Goal: Task Accomplishment & Management: Use online tool/utility

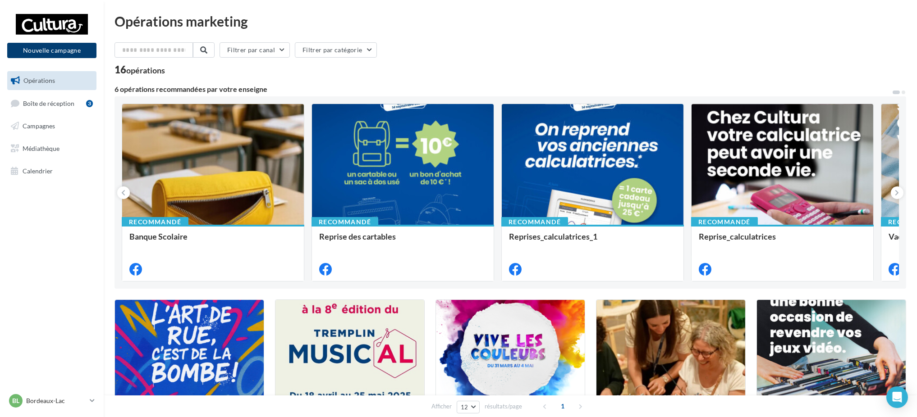
click at [58, 55] on button "Nouvelle campagne" at bounding box center [51, 50] width 89 height 15
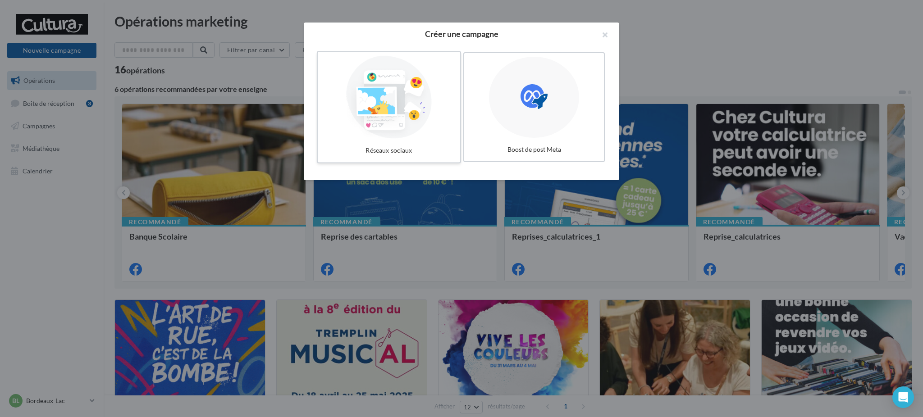
click at [416, 123] on div at bounding box center [388, 97] width 135 height 83
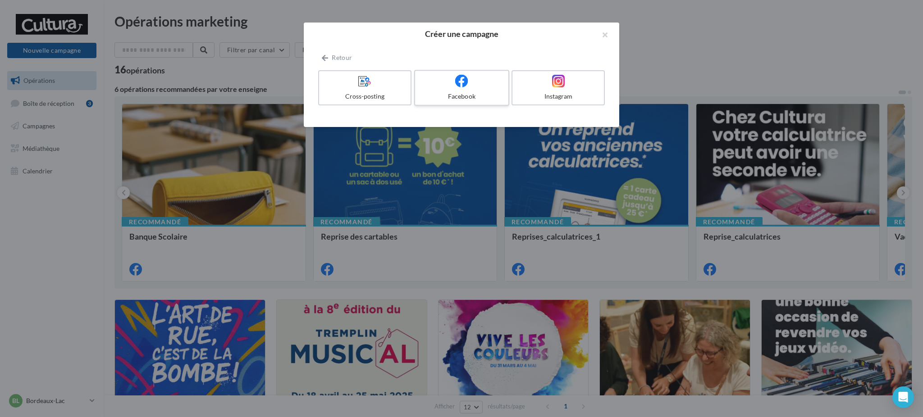
click at [441, 91] on label "Facebook" at bounding box center [461, 88] width 95 height 36
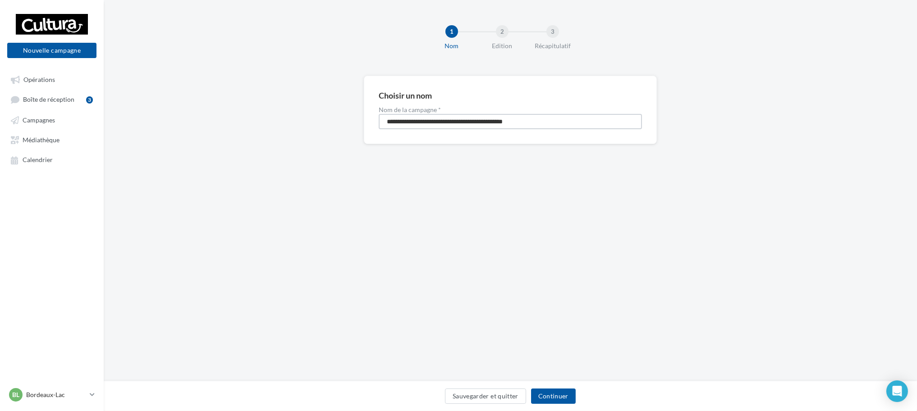
drag, startPoint x: 532, startPoint y: 125, endPoint x: 297, endPoint y: 125, distance: 234.4
click at [297, 125] on div "**********" at bounding box center [510, 124] width 813 height 97
click at [442, 123] on input "**********" at bounding box center [510, 121] width 263 height 15
type input "**********"
click at [557, 397] on button "Continuer" at bounding box center [553, 396] width 45 height 15
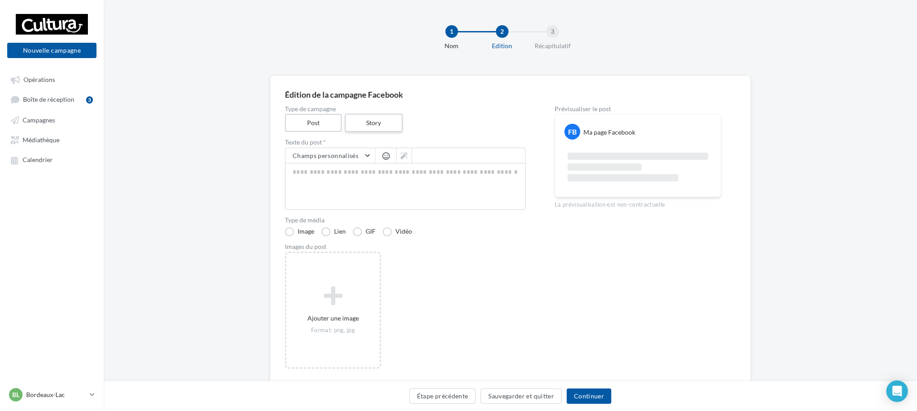
click at [370, 124] on label "Story" at bounding box center [373, 123] width 58 height 18
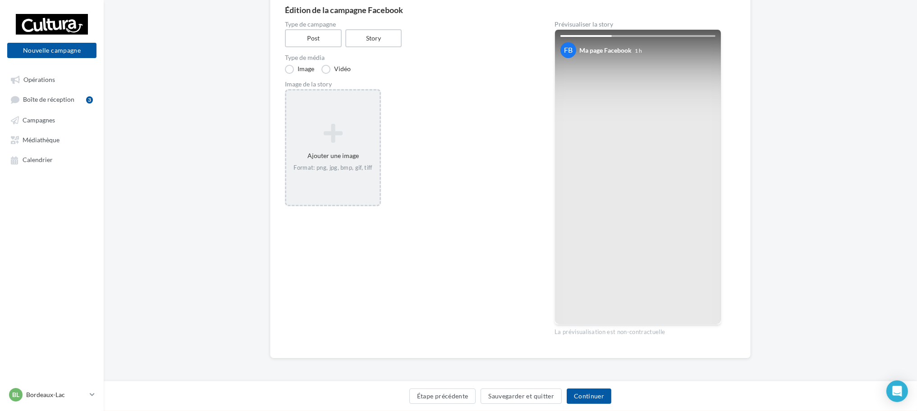
click at [327, 142] on icon at bounding box center [333, 134] width 86 height 22
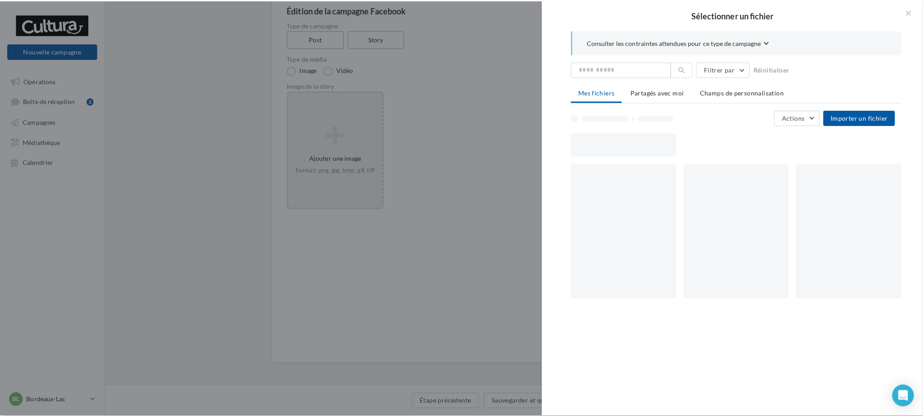
scroll to position [78, 0]
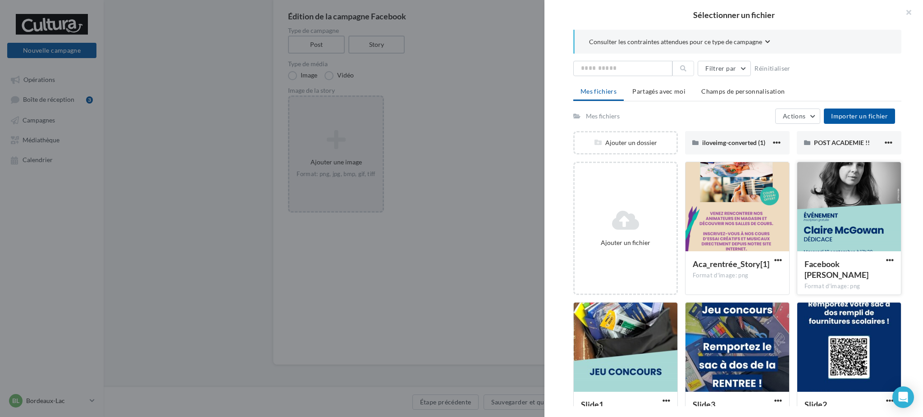
click at [813, 211] on div at bounding box center [849, 207] width 104 height 90
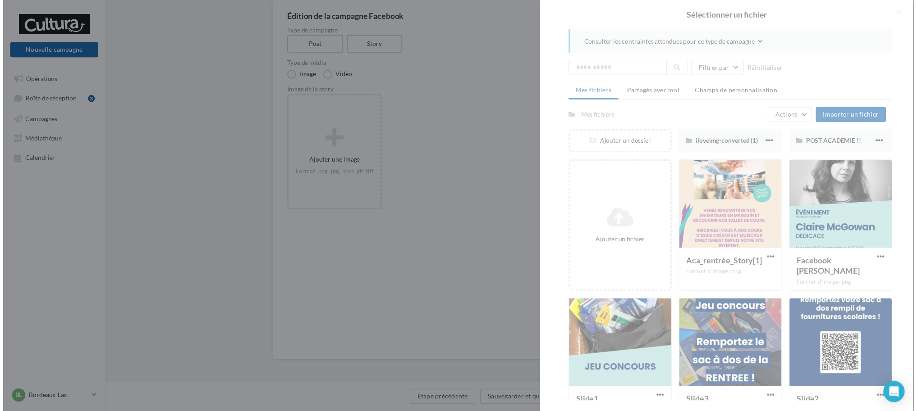
scroll to position [85, 0]
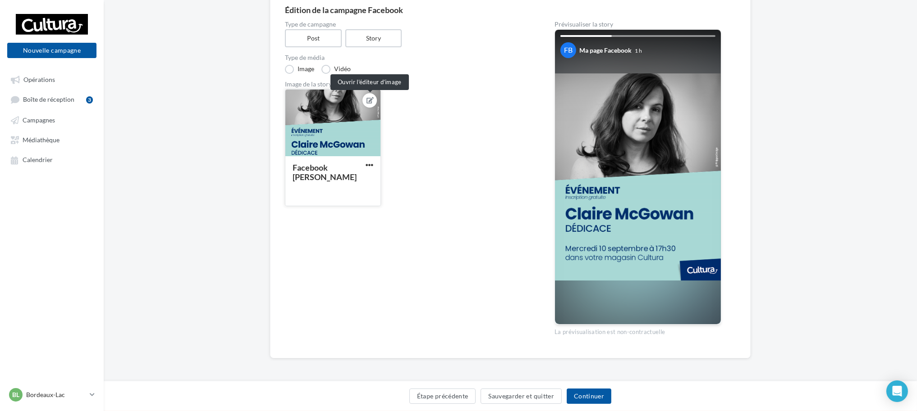
click at [372, 99] on icon at bounding box center [369, 100] width 7 height 6
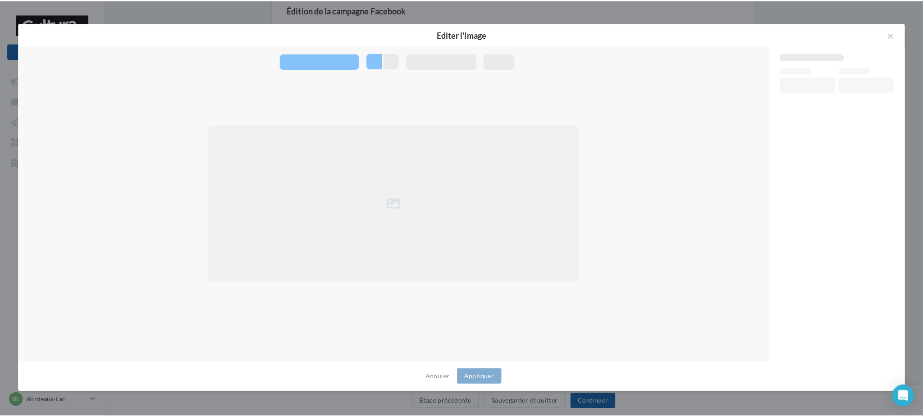
scroll to position [78, 0]
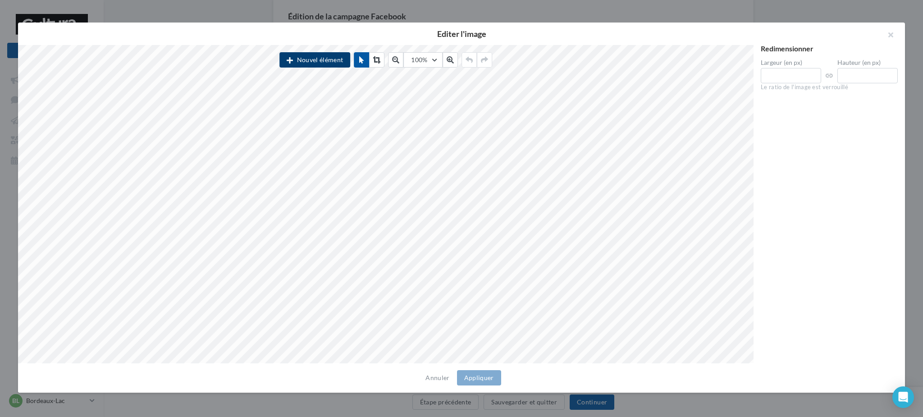
click at [313, 58] on button "Nouvel élément" at bounding box center [314, 59] width 71 height 15
click at [328, 75] on button "Texte" at bounding box center [324, 80] width 90 height 23
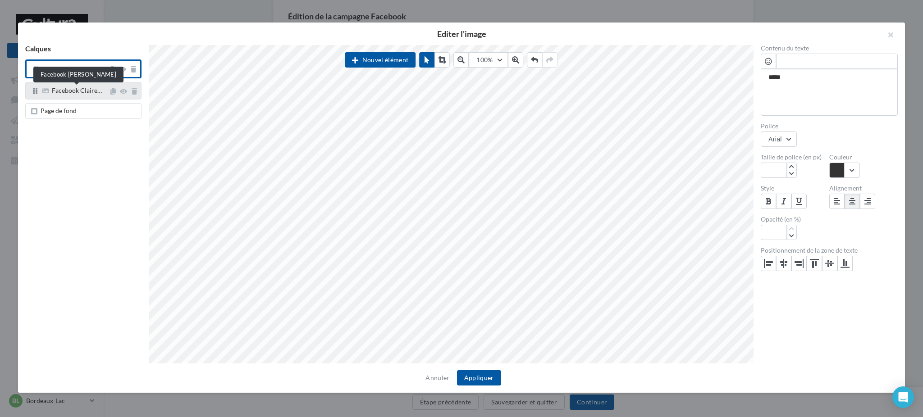
click at [85, 89] on span "Facebook Claire…" at bounding box center [77, 91] width 50 height 8
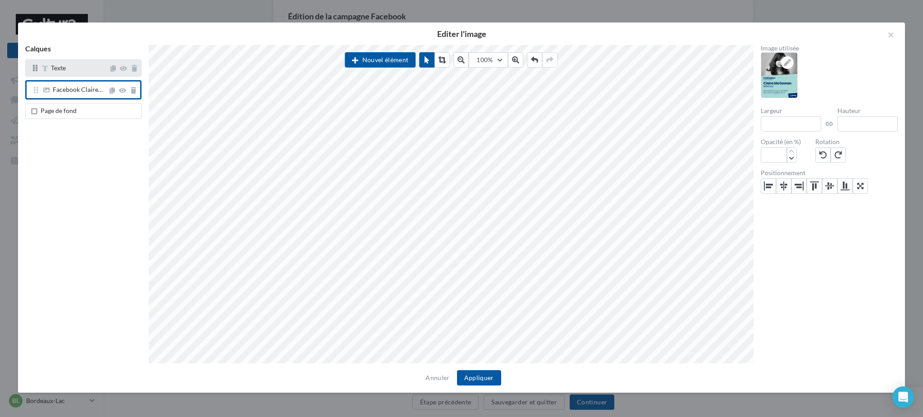
click at [80, 69] on span "Texte" at bounding box center [75, 67] width 68 height 7
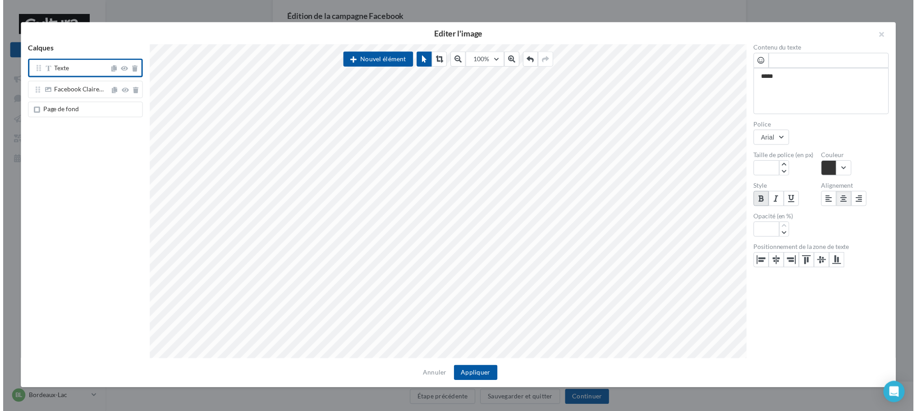
scroll to position [6, 0]
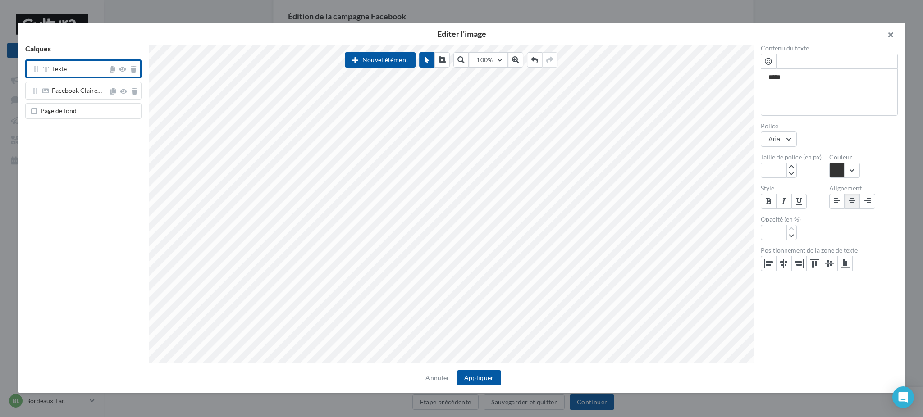
click at [890, 36] on button "button" at bounding box center [887, 36] width 36 height 27
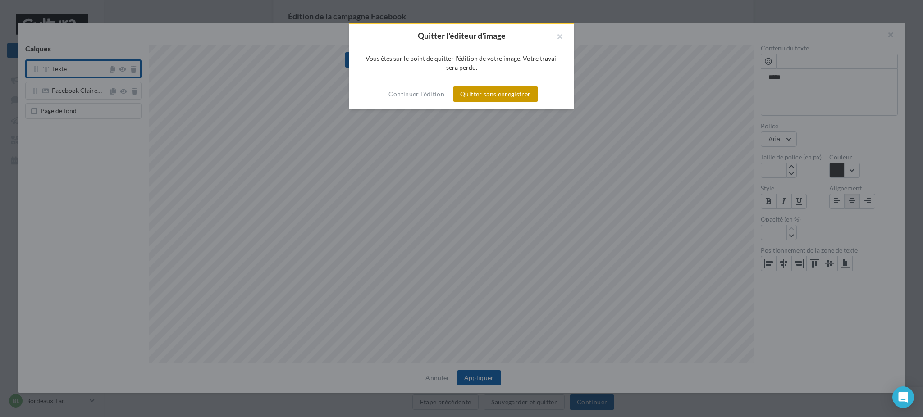
click at [493, 91] on button "Quitter sans enregistrer" at bounding box center [495, 94] width 85 height 15
